Goal: Information Seeking & Learning: Compare options

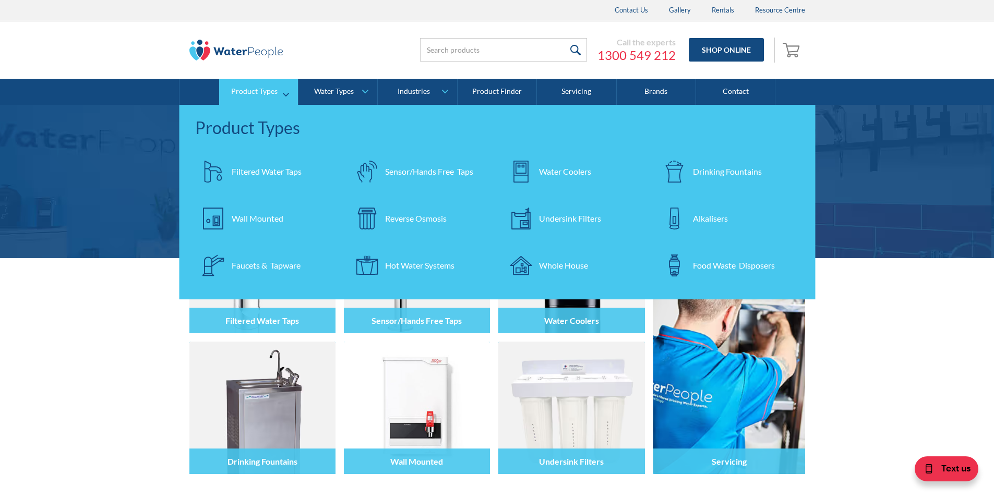
click at [257, 171] on div "Filtered Water Taps" at bounding box center [267, 171] width 70 height 13
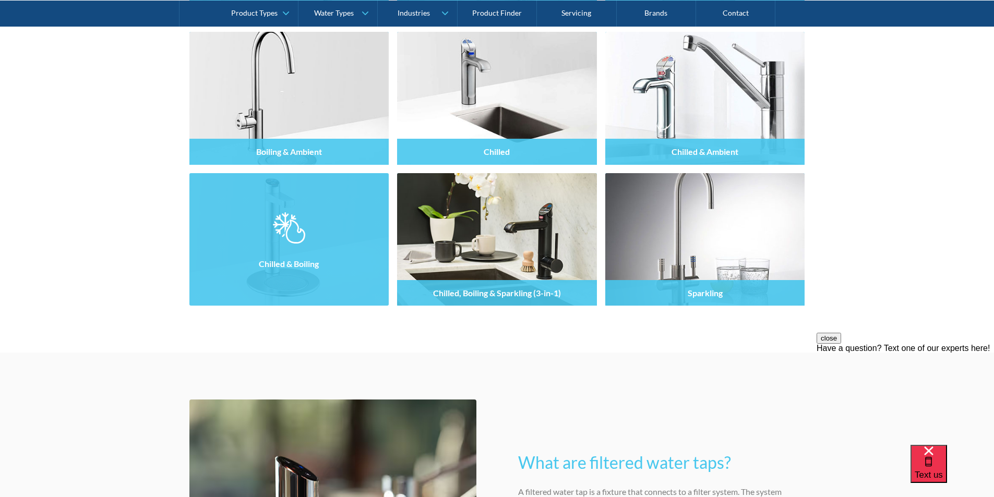
click at [286, 235] on img at bounding box center [289, 227] width 32 height 31
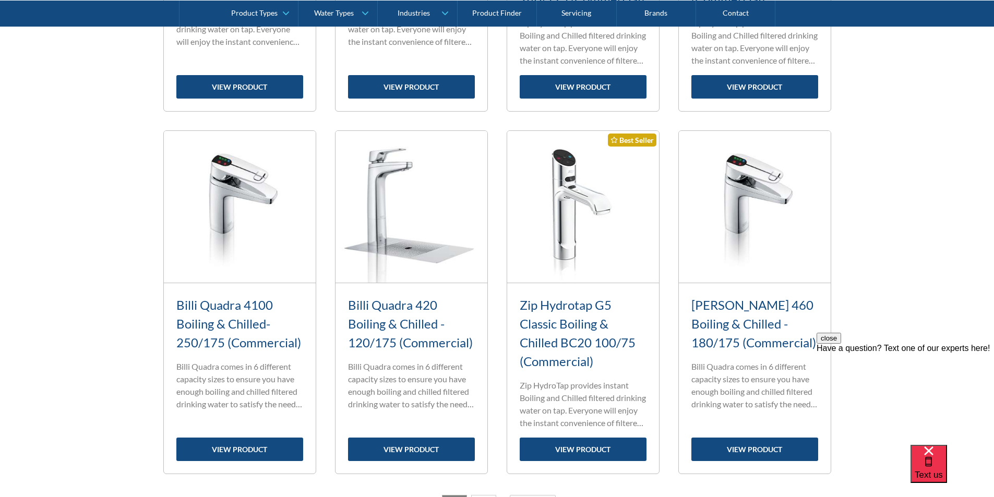
scroll to position [1305, 0]
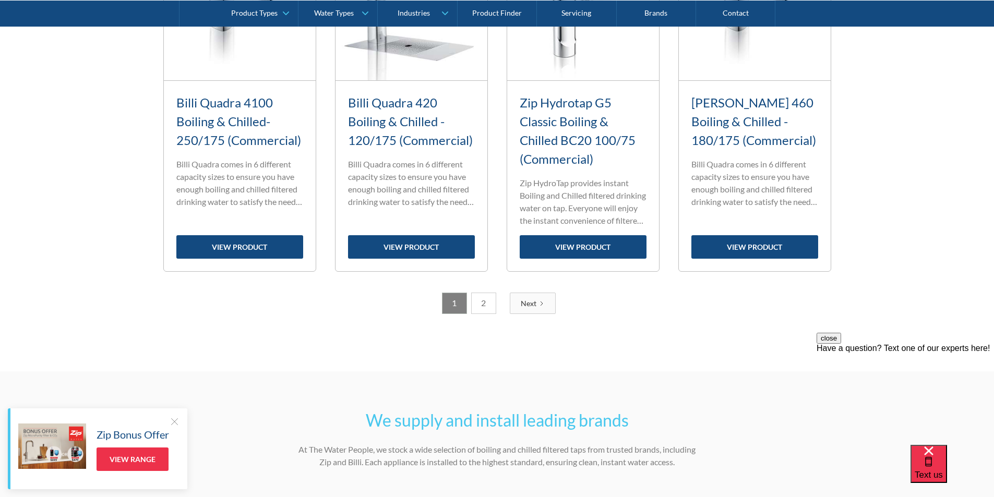
click at [484, 304] on link "2" at bounding box center [483, 303] width 25 height 21
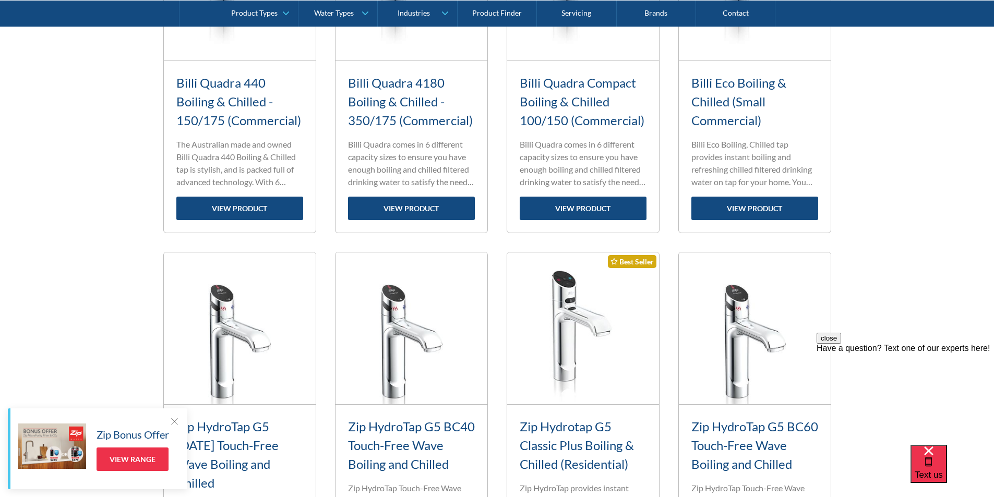
scroll to position [528, 0]
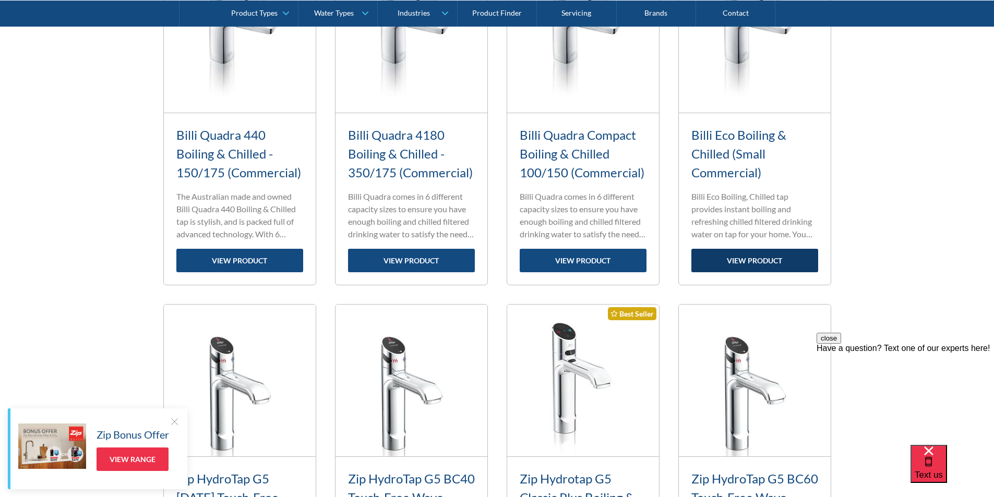
click at [741, 263] on link "view product" at bounding box center [755, 260] width 127 height 23
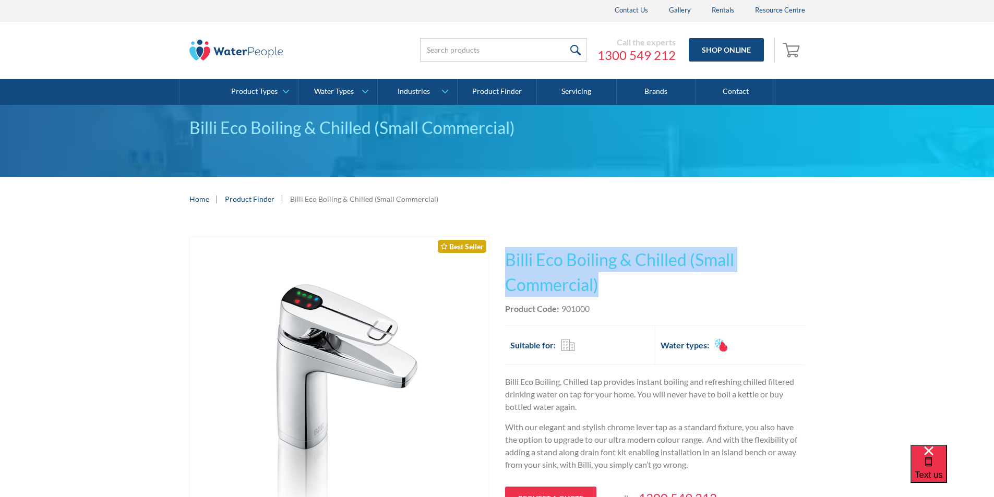
drag, startPoint x: 608, startPoint y: 282, endPoint x: 505, endPoint y: 251, distance: 107.5
click at [505, 251] on h1 "Billi Eco Boiling & Chilled (Small Commercial)" at bounding box center [655, 272] width 300 height 50
copy h1 "Billi Eco Boiling & Chilled (Small Commercial)"
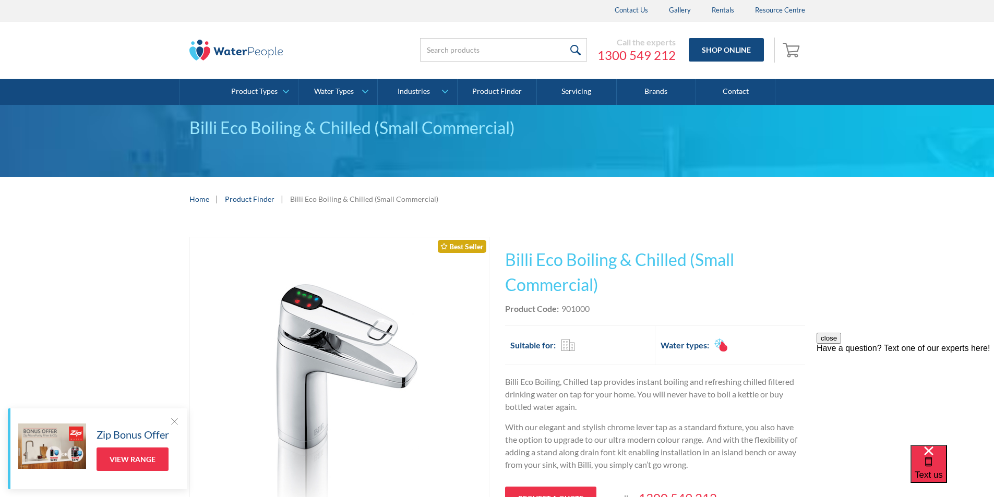
click at [596, 309] on div "Product Code: 901000" at bounding box center [655, 309] width 300 height 13
drag, startPoint x: 594, startPoint y: 306, endPoint x: 563, endPoint y: 305, distance: 30.8
click at [563, 305] on div "Product Code: 901000" at bounding box center [655, 309] width 300 height 13
copy div "901000"
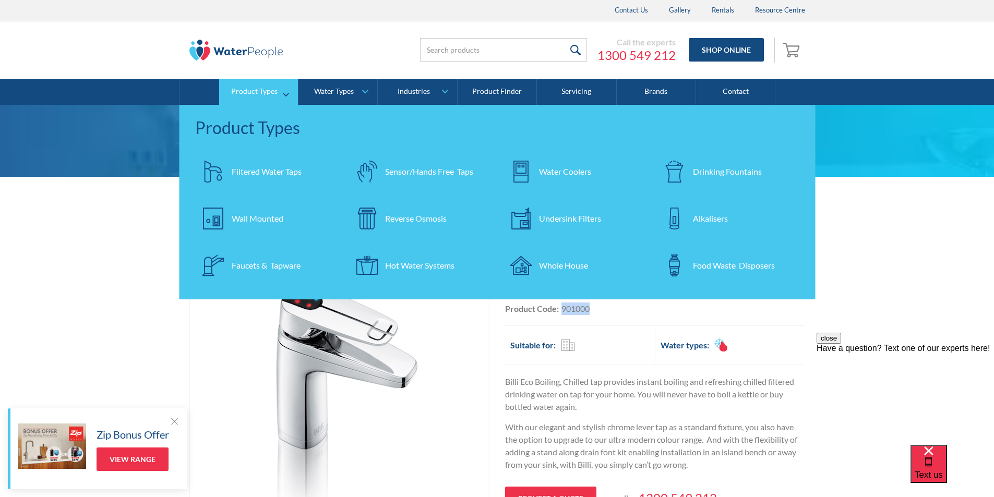
click at [270, 171] on div "Filtered Water Taps" at bounding box center [267, 171] width 70 height 13
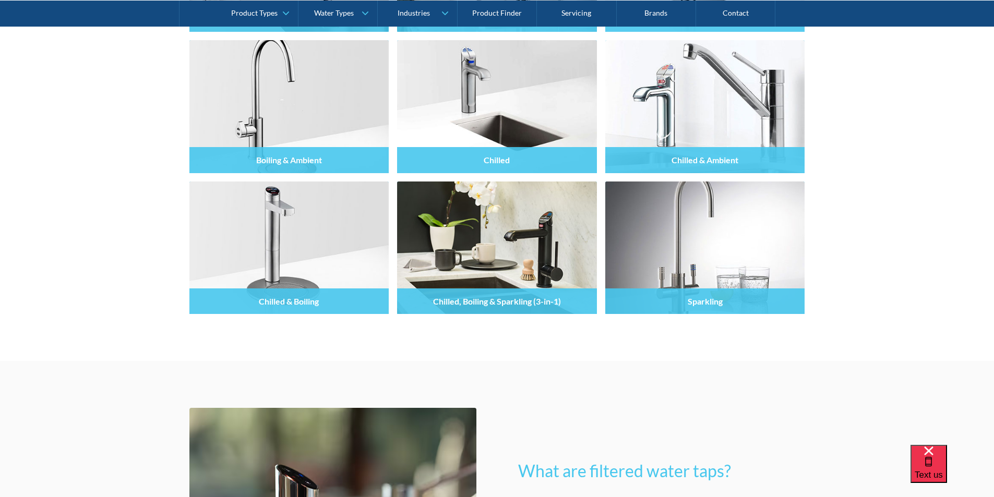
scroll to position [1096, 0]
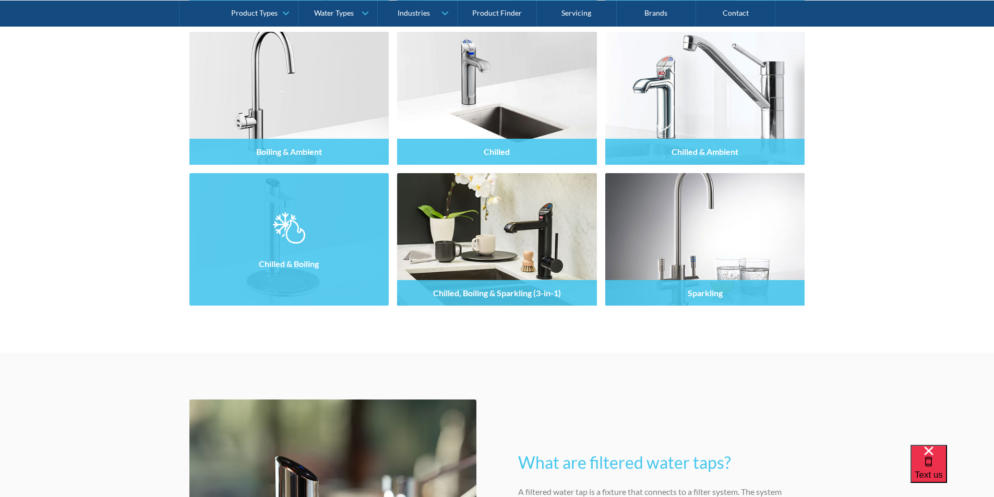
click at [309, 234] on div at bounding box center [289, 249] width 200 height 63
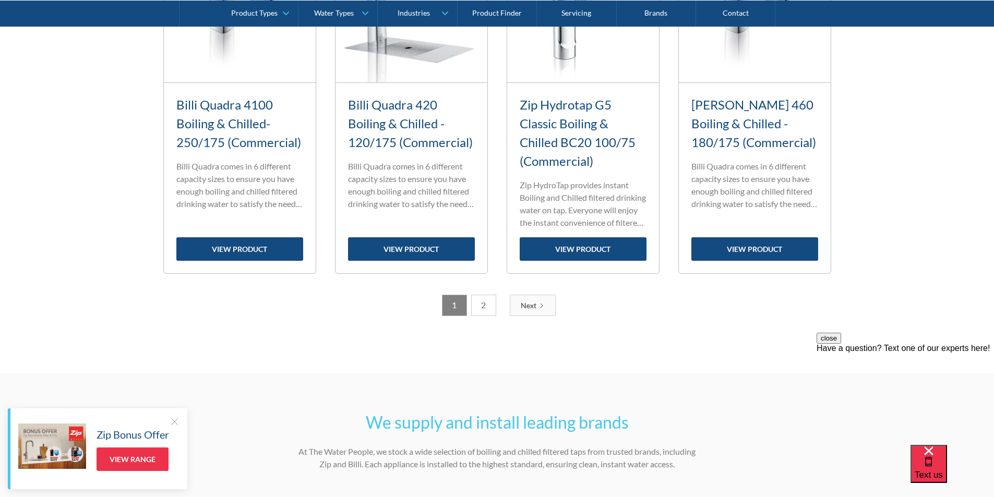
scroll to position [1305, 0]
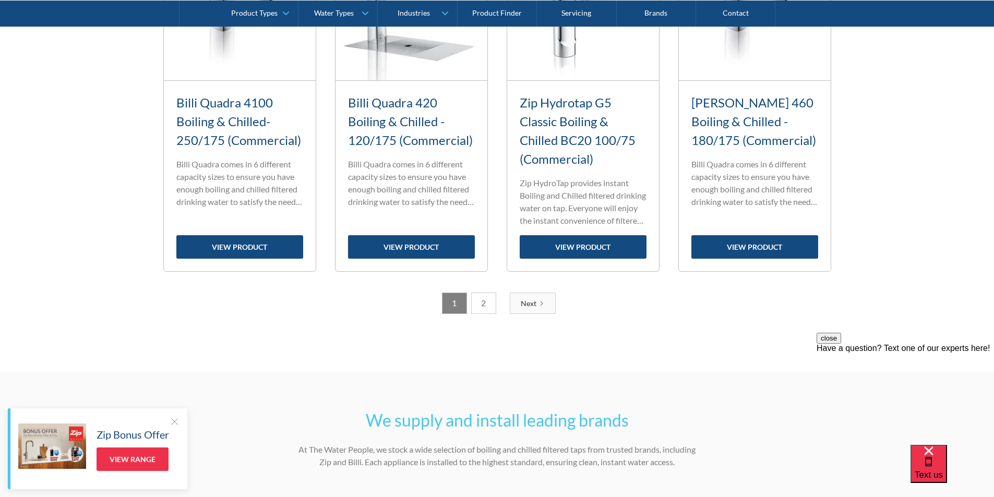
click at [484, 306] on link "2" at bounding box center [483, 303] width 25 height 21
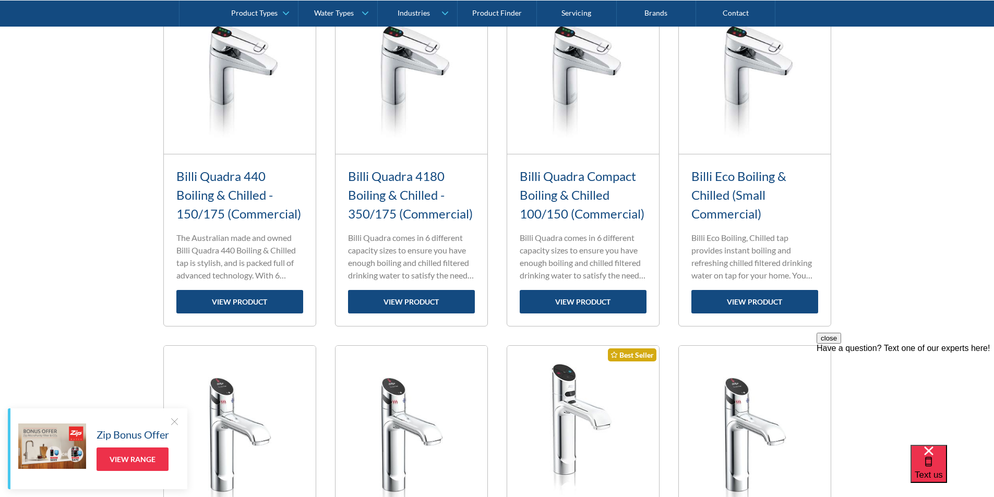
scroll to position [476, 0]
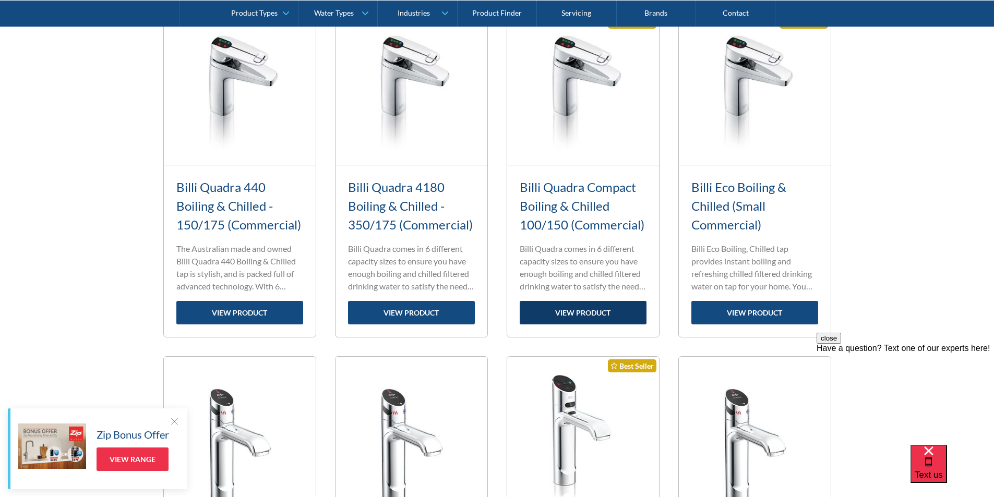
click at [571, 315] on link "view product" at bounding box center [583, 312] width 127 height 23
click at [756, 313] on link "view product" at bounding box center [755, 312] width 127 height 23
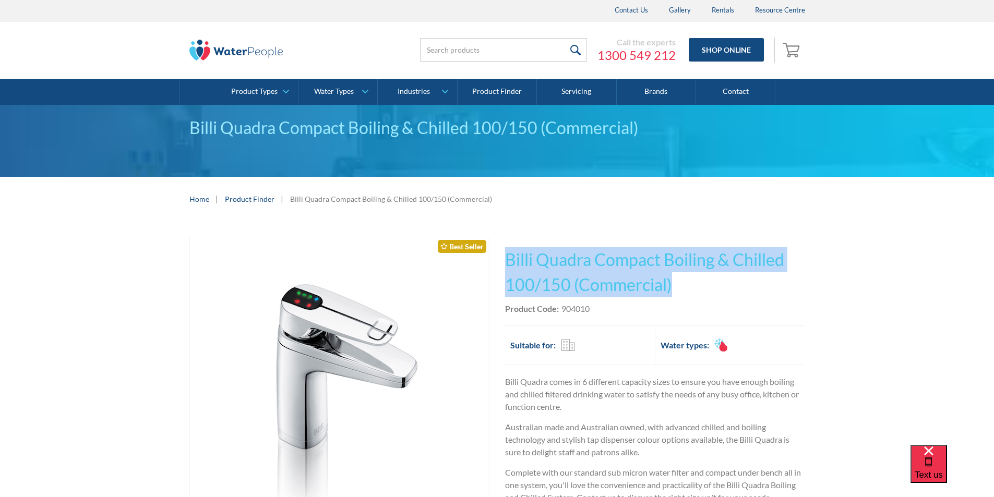
drag, startPoint x: 669, startPoint y: 282, endPoint x: 507, endPoint y: 255, distance: 163.5
click at [504, 251] on div "Play video Fits Most Brands Best Seller No items found. This tap design is incl…" at bounding box center [497, 464] width 616 height 455
copy h1 "Billi Quadra Compact Boiling & Chilled 100/150 (Commercial)"
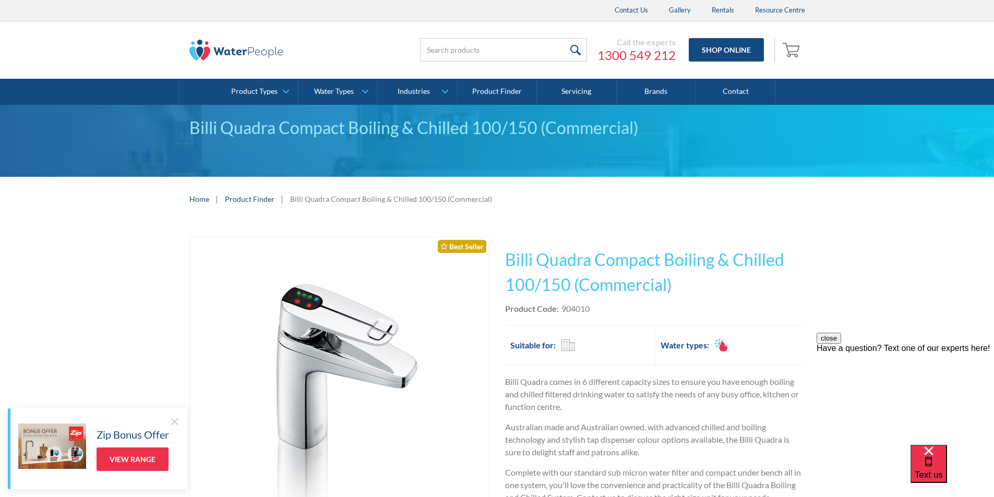
click at [595, 313] on div "Product Code: 904010" at bounding box center [655, 309] width 300 height 13
drag, startPoint x: 594, startPoint y: 308, endPoint x: 563, endPoint y: 309, distance: 30.8
click at [563, 309] on div "Product Code: 904010" at bounding box center [655, 309] width 300 height 13
copy div "904010"
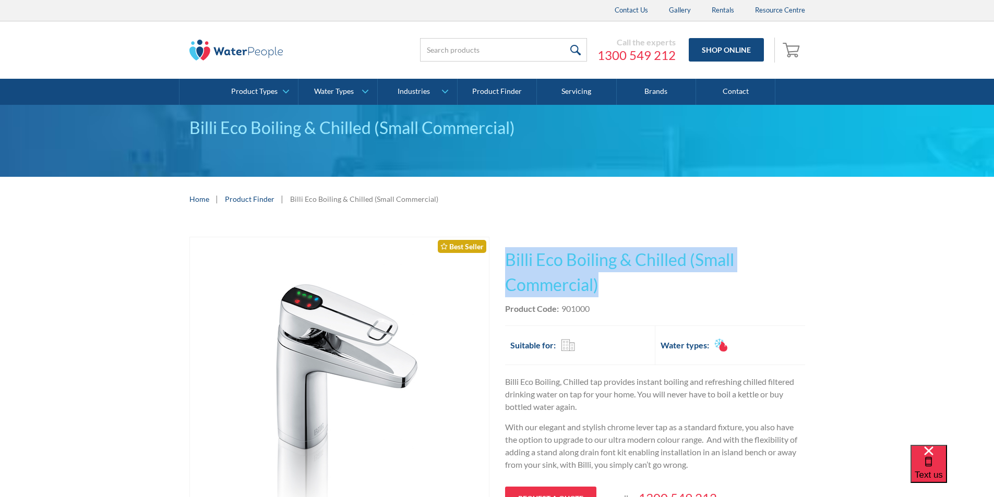
drag, startPoint x: 611, startPoint y: 284, endPoint x: 525, endPoint y: 262, distance: 89.5
click at [502, 255] on div "Play video Fits Most Brands Best Seller No items found. This tap design is incl…" at bounding box center [497, 464] width 616 height 455
copy h1 "Billi Eco Boiling & Chilled (Small Commercial)"
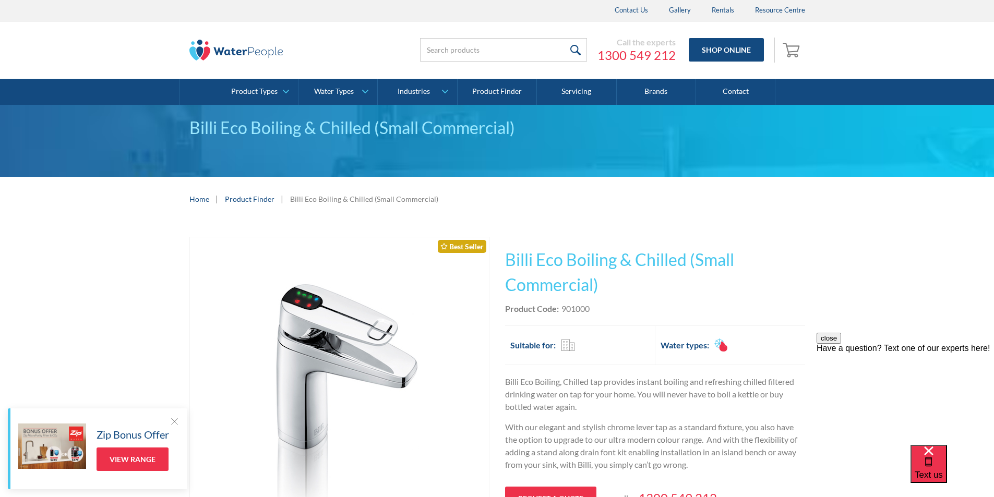
click at [599, 309] on div "Product Code: 901000" at bounding box center [655, 309] width 300 height 13
drag, startPoint x: 591, startPoint y: 310, endPoint x: 562, endPoint y: 310, distance: 28.7
click at [562, 310] on div "Product Code: 901000" at bounding box center [655, 309] width 300 height 13
copy div "901000"
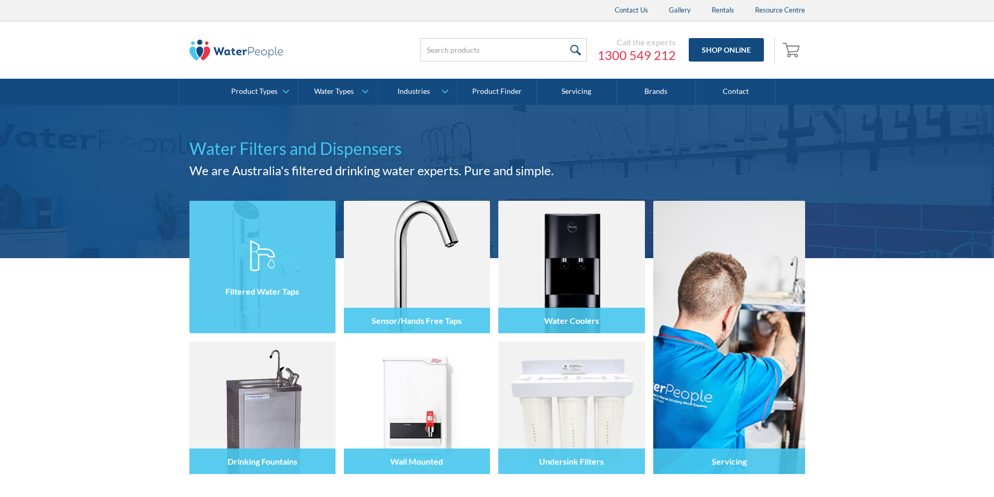
click at [246, 268] on div at bounding box center [262, 276] width 146 height 63
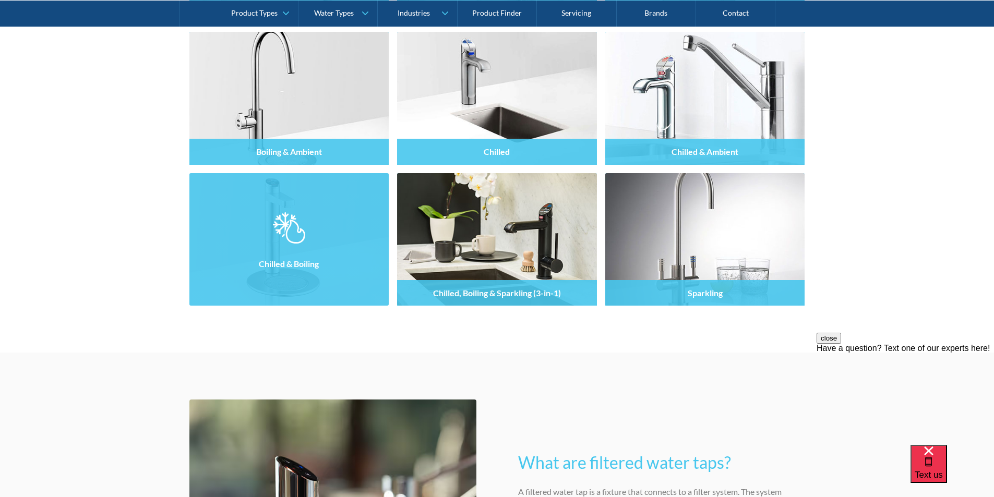
click at [271, 258] on div "Chilled & Boiling" at bounding box center [289, 264] width 200 height 26
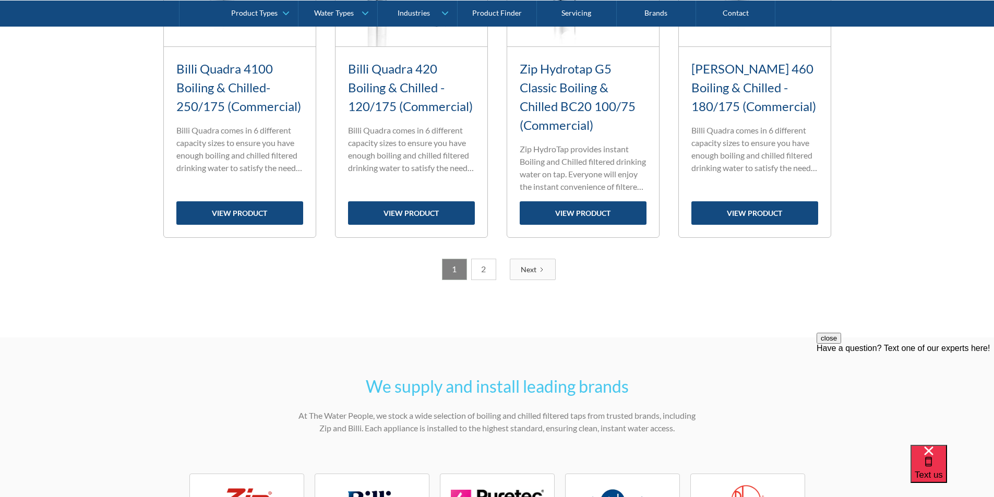
scroll to position [1357, 0]
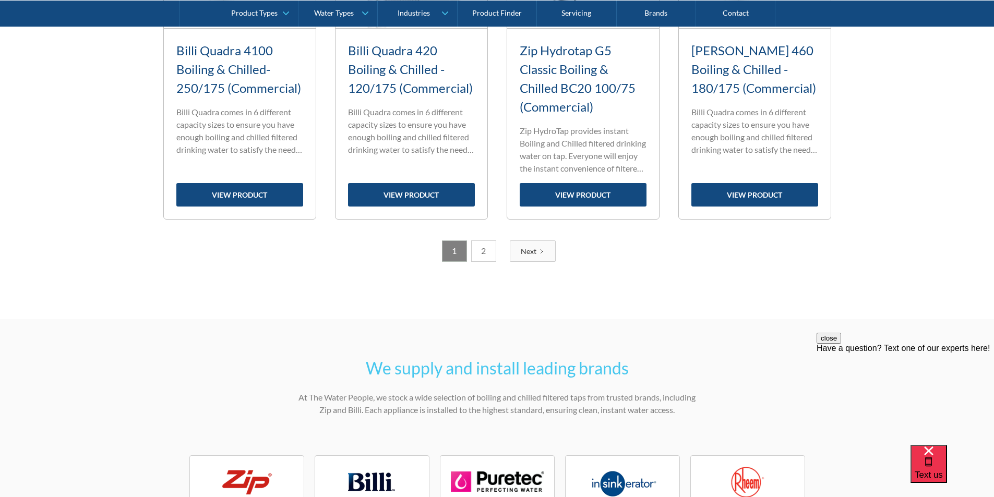
click at [487, 252] on link "2" at bounding box center [483, 251] width 25 height 21
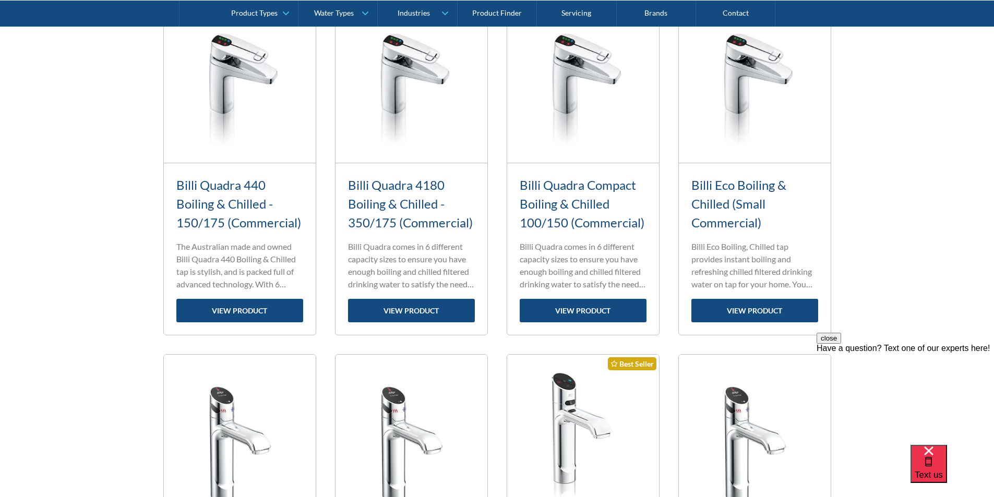
scroll to position [476, 0]
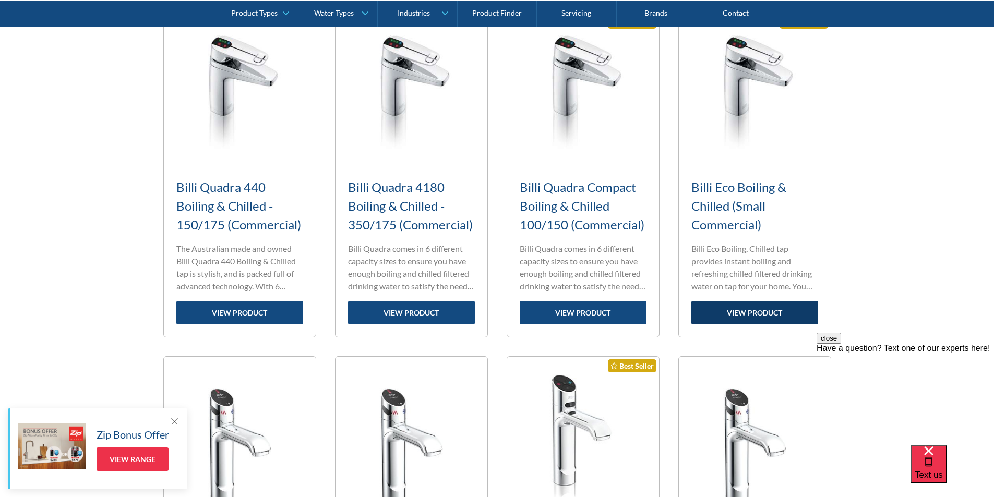
click at [764, 310] on link "view product" at bounding box center [755, 312] width 127 height 23
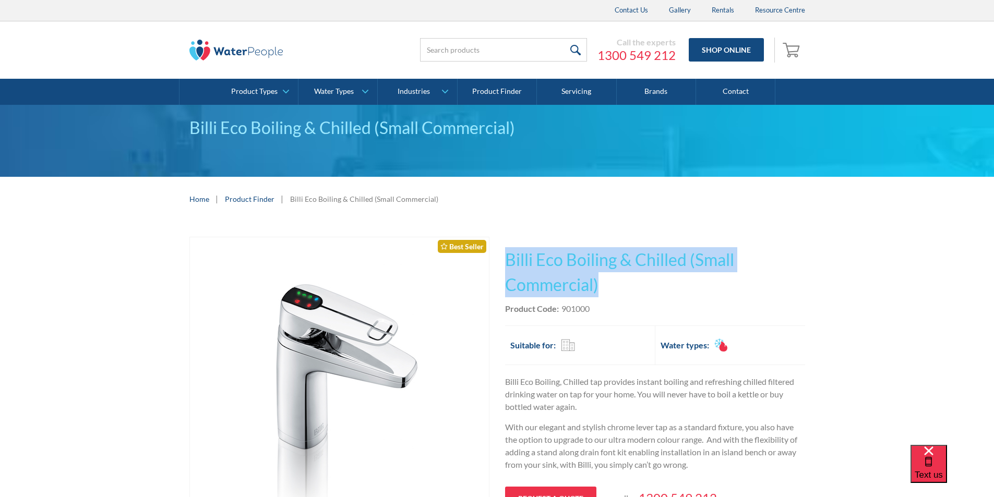
drag, startPoint x: 601, startPoint y: 283, endPoint x: 507, endPoint y: 247, distance: 100.0
click at [507, 247] on h1 "Billi Eco Boiling & Chilled (Small Commercial)" at bounding box center [655, 272] width 300 height 50
copy h1 "Billi Eco Boiling & Chilled (Small Commercial)"
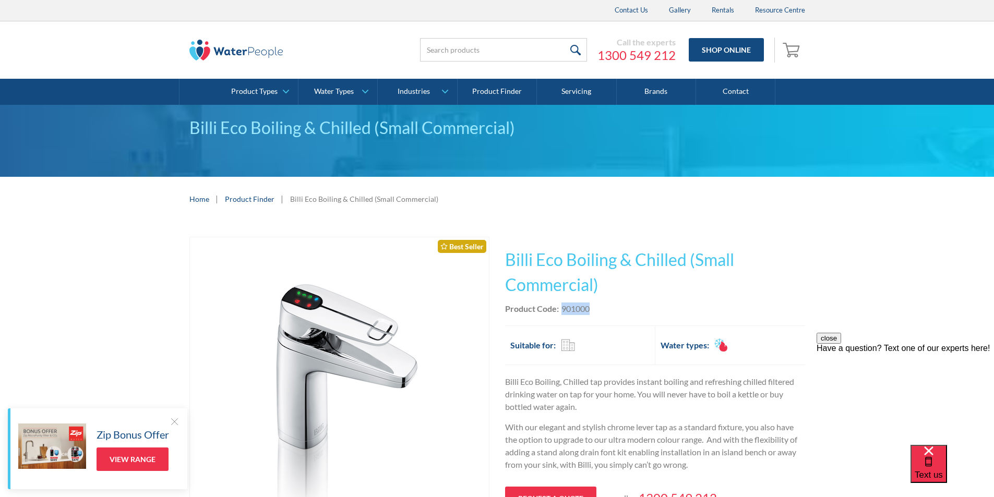
drag, startPoint x: 592, startPoint y: 311, endPoint x: 559, endPoint y: 309, distance: 33.4
click at [559, 309] on div "Product Code: 901000" at bounding box center [655, 309] width 300 height 13
copy div "901000"
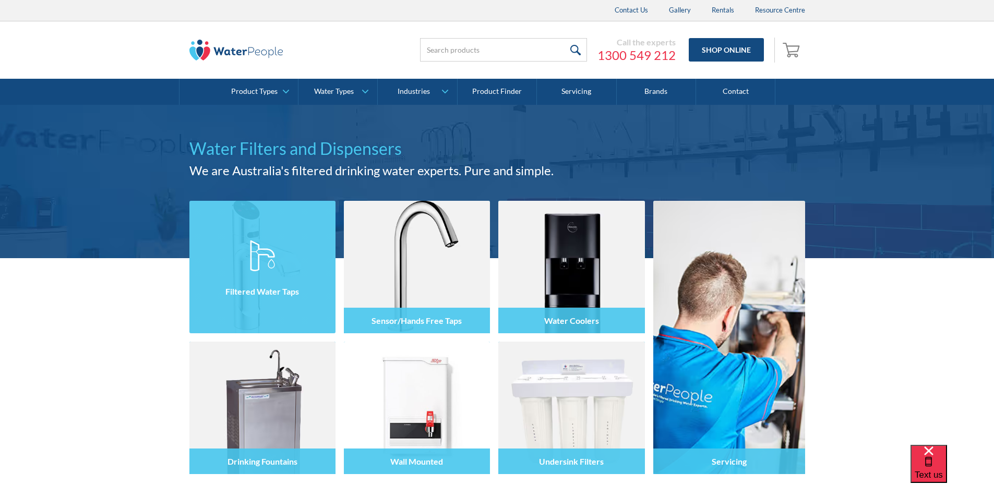
click at [251, 242] on img at bounding box center [262, 255] width 25 height 31
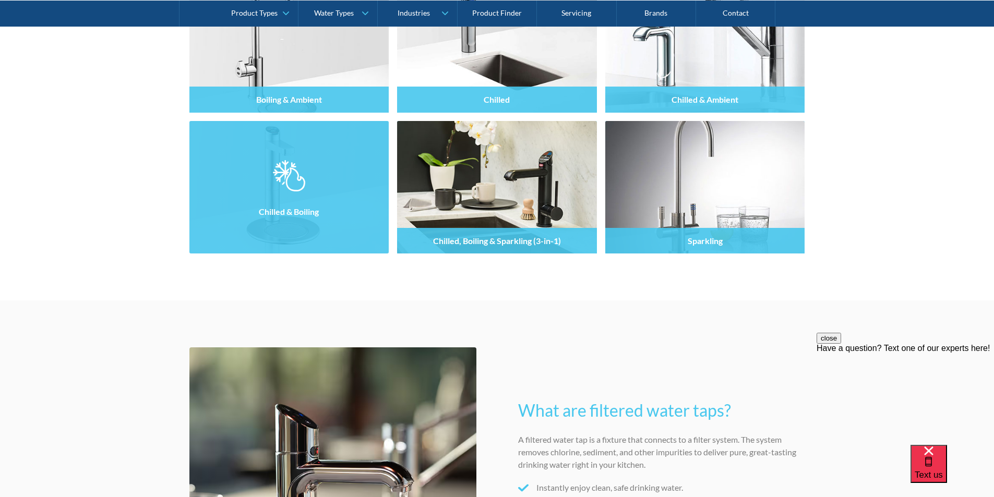
click at [291, 197] on div at bounding box center [289, 196] width 200 height 63
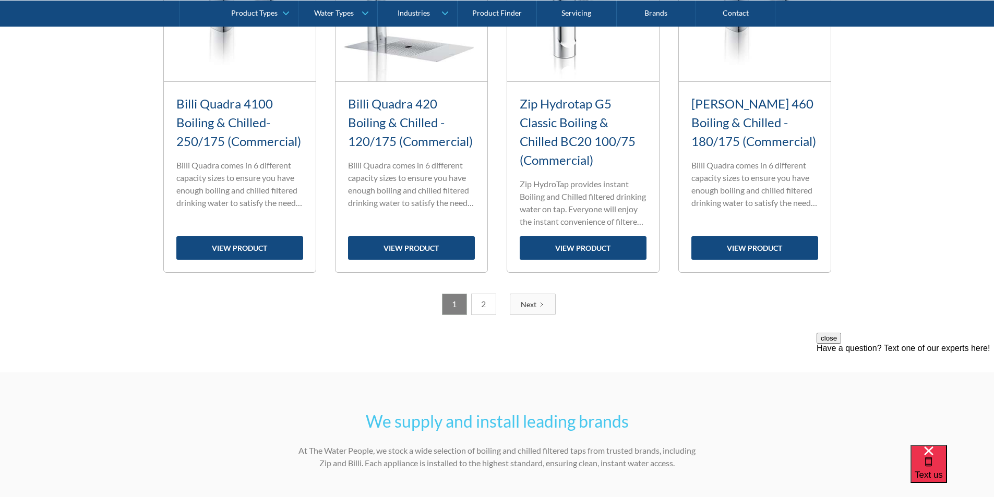
scroll to position [1305, 0]
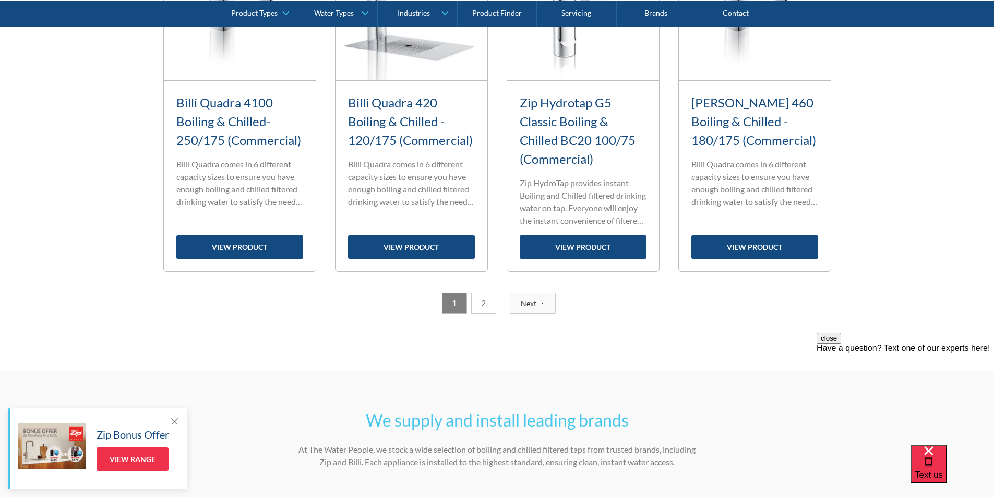
click at [482, 302] on link "2" at bounding box center [483, 303] width 25 height 21
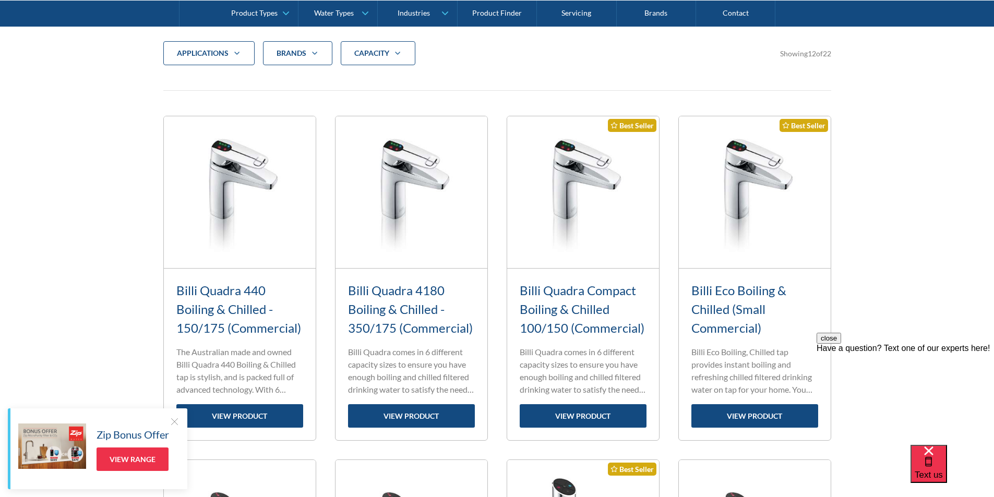
scroll to position [372, 0]
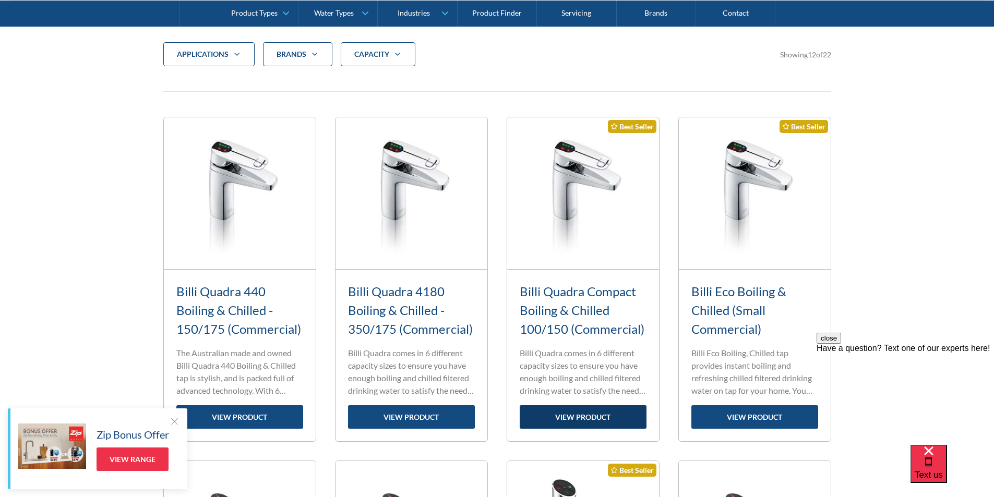
click at [591, 417] on link "view product" at bounding box center [583, 417] width 127 height 23
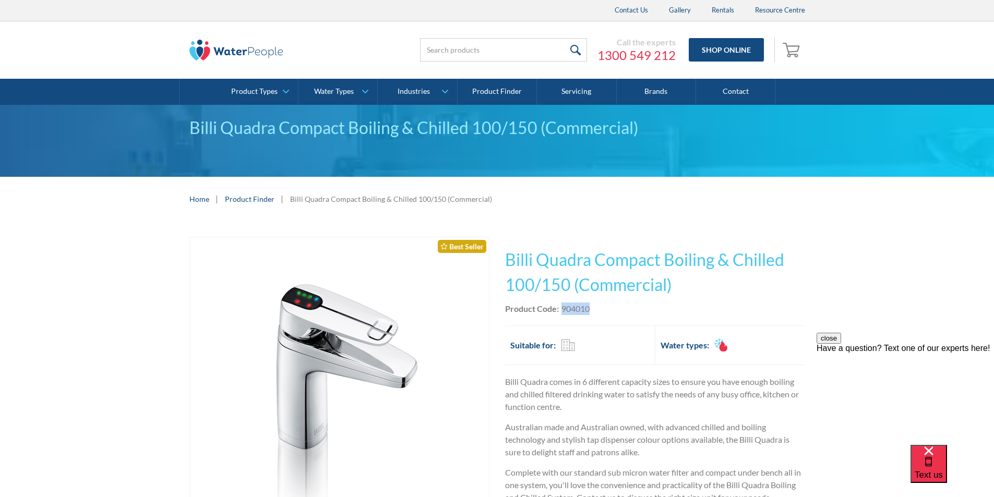
drag, startPoint x: 594, startPoint y: 311, endPoint x: 563, endPoint y: 311, distance: 31.3
click at [562, 310] on div "Product Code: 904010" at bounding box center [655, 309] width 300 height 13
copy div "904010"
